Goal: Information Seeking & Learning: Learn about a topic

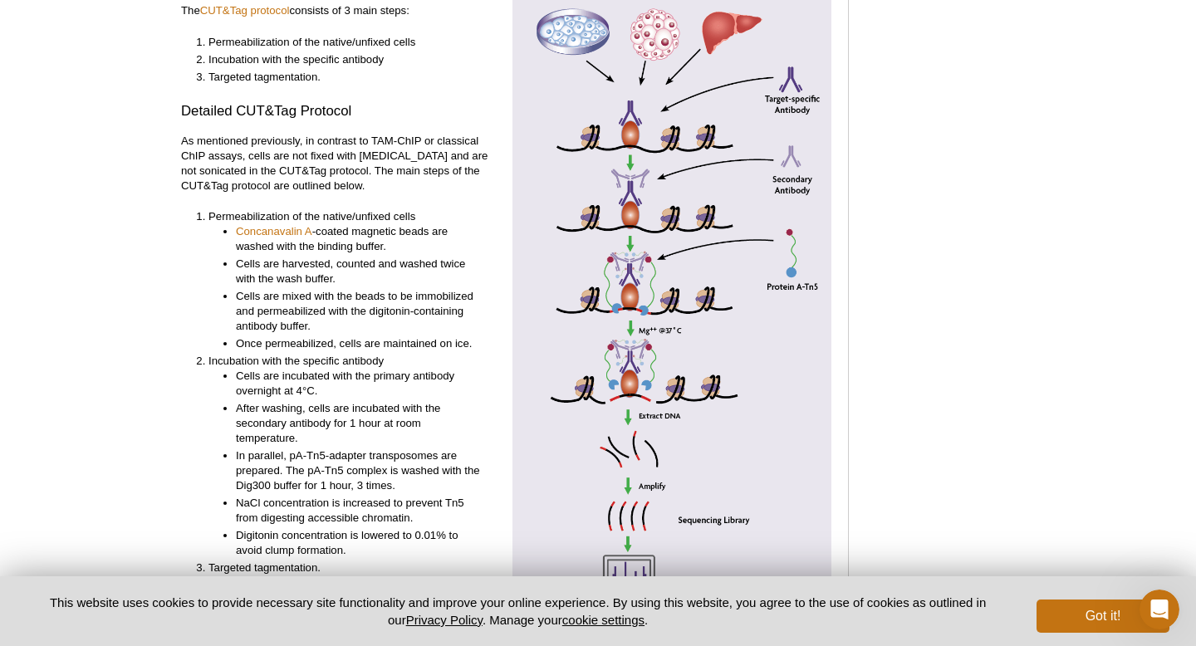
scroll to position [3610, 0]
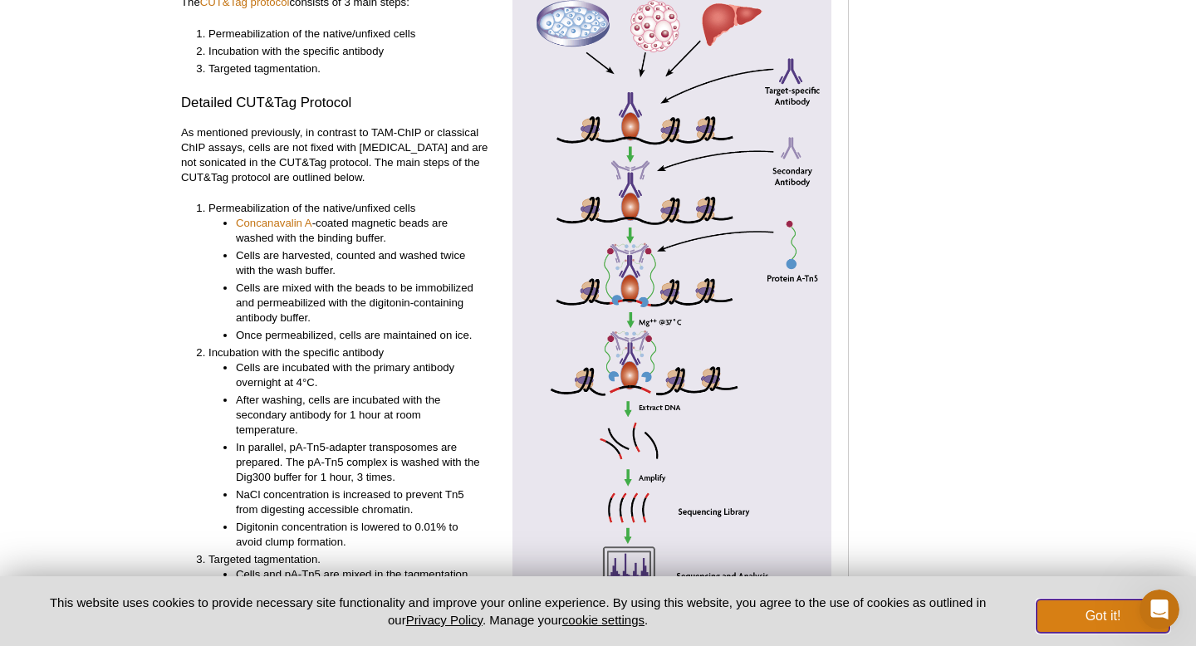
click at [1072, 628] on button "Got it!" at bounding box center [1102, 616] width 133 height 33
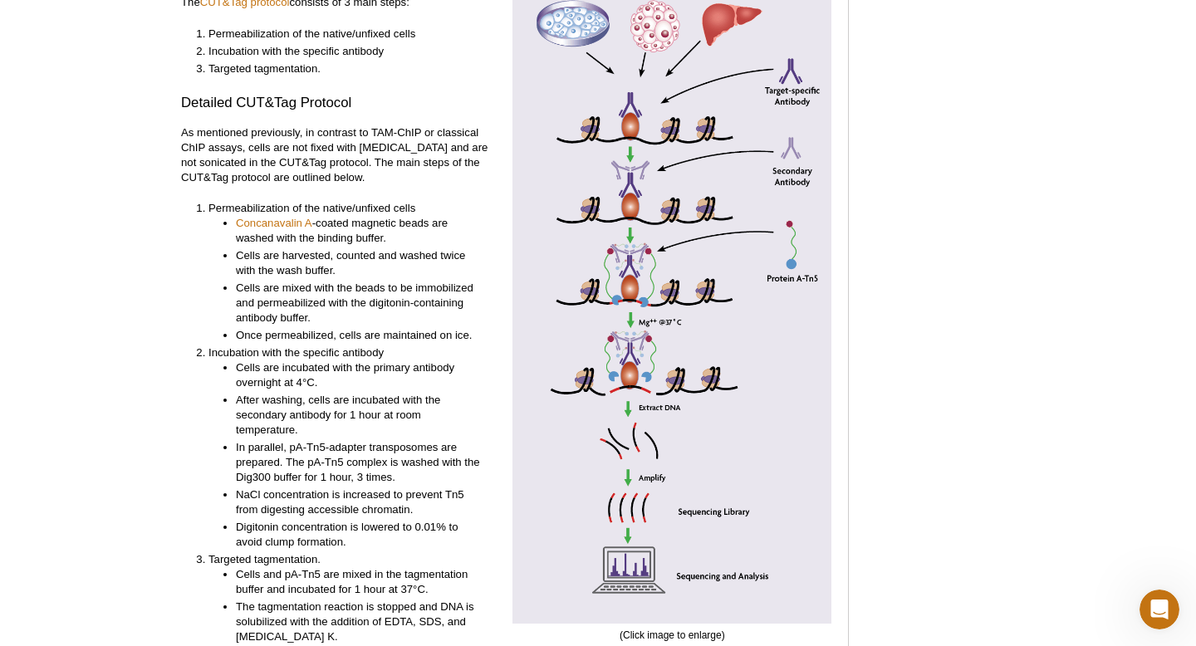
click at [482, 281] on li "Cells are mixed with the beads to be immobilized and permeabilized with the dig…" at bounding box center [359, 303] width 247 height 45
click at [483, 248] on li "Cells are harvested, counted and washed twice with the wash buffer." at bounding box center [359, 263] width 247 height 30
click at [482, 249] on ul "Concanavalin A -coated magnetic beads are washed with the binding buffer. Cells…" at bounding box center [345, 279] width 275 height 127
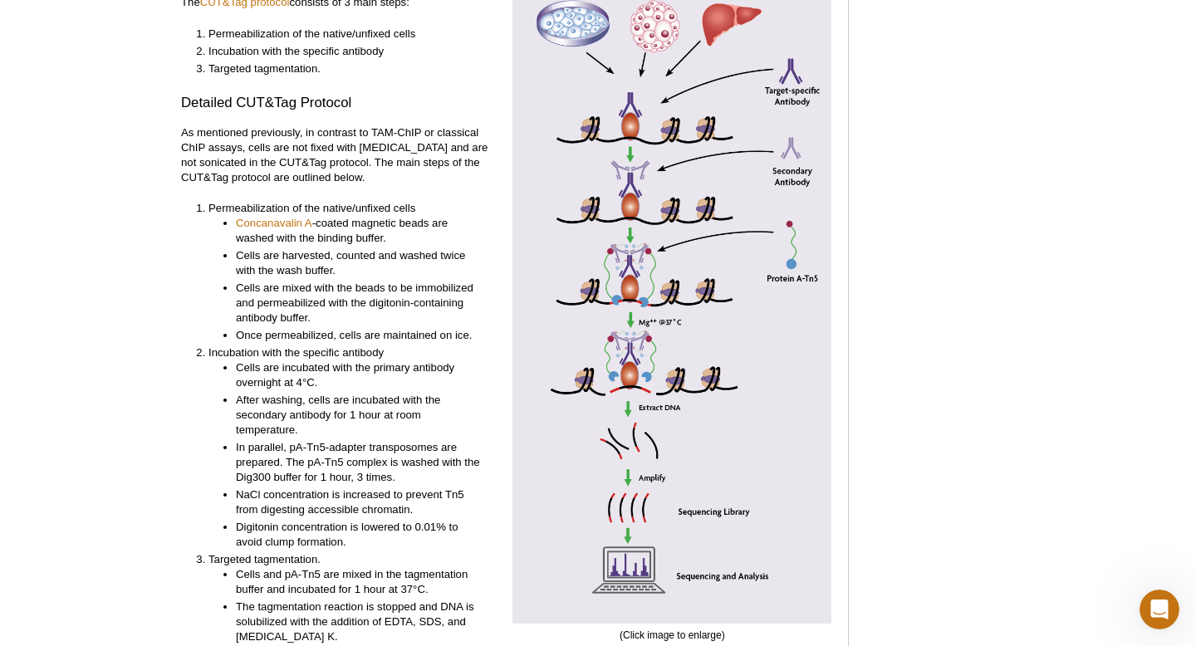
click at [482, 249] on ul "Concanavalin A -coated magnetic beads are washed with the binding buffer. Cells…" at bounding box center [345, 279] width 275 height 127
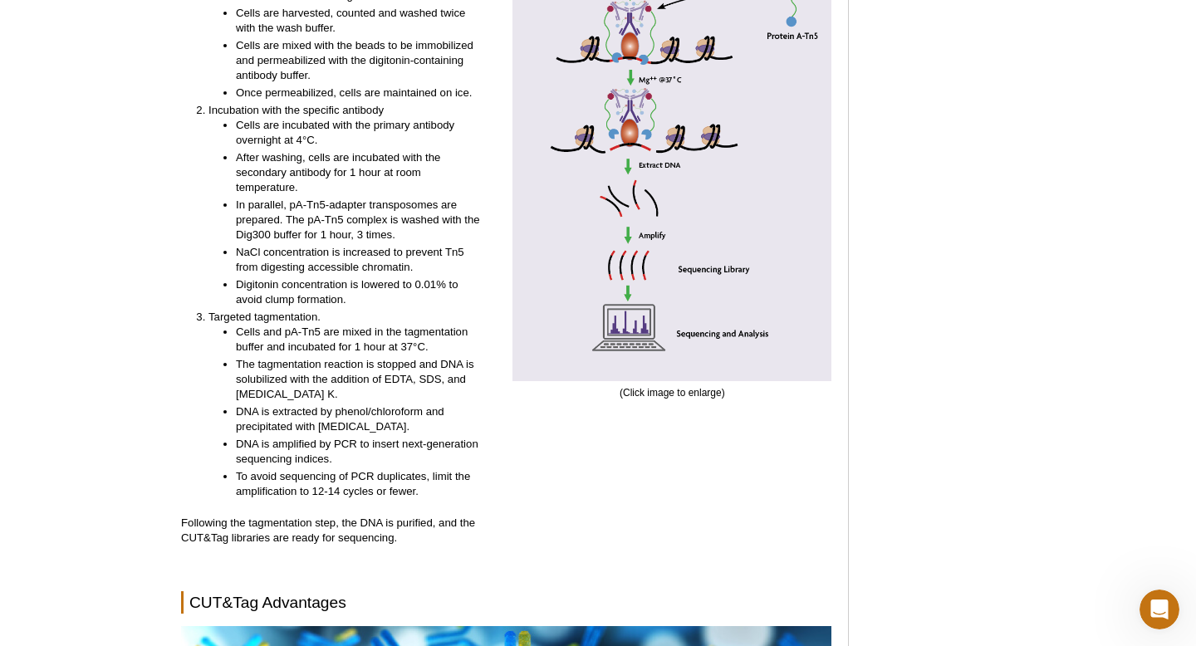
scroll to position [3850, 0]
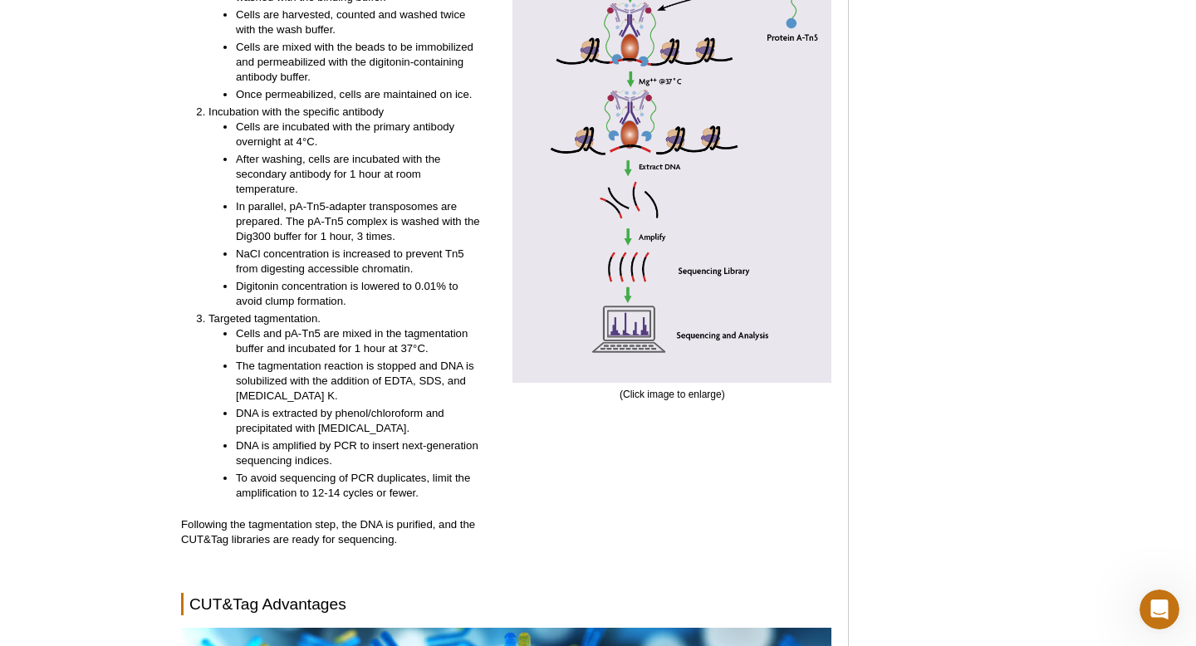
click at [296, 370] on li "The tagmentation reaction is stopped and DNA is solubilized with the addition o…" at bounding box center [359, 381] width 247 height 45
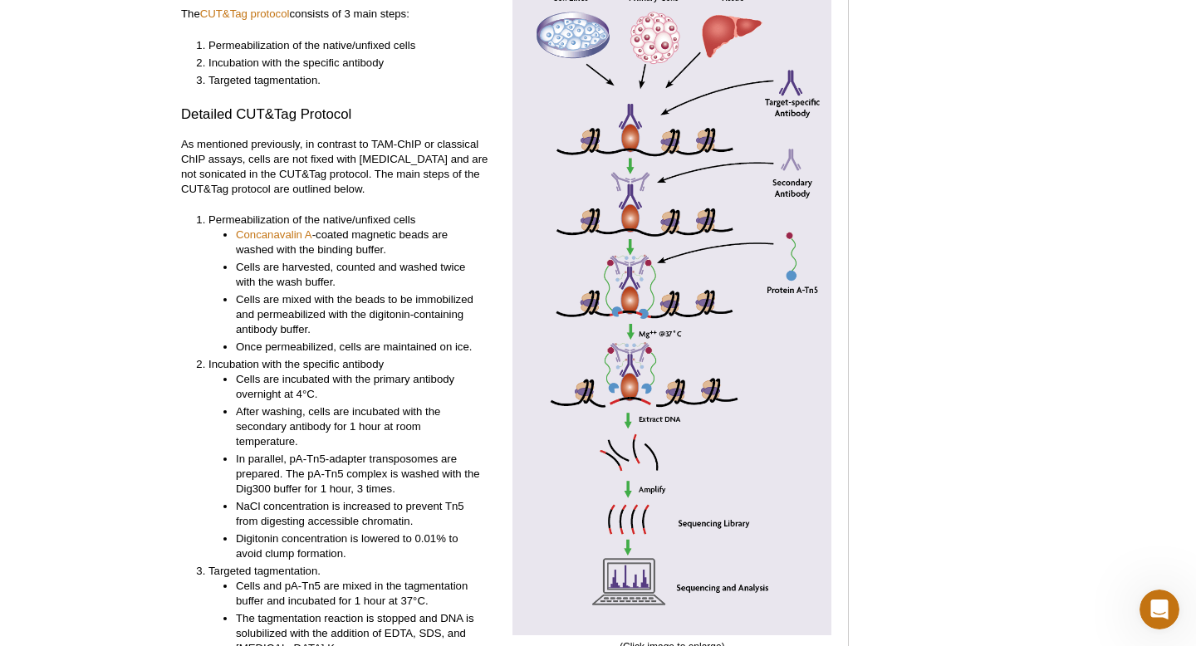
scroll to position [3429, 0]
